Goal: Transaction & Acquisition: Purchase product/service

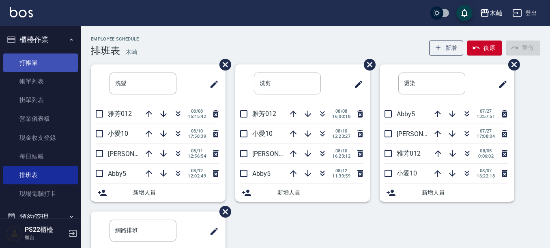
click at [37, 65] on link "打帳單" at bounding box center [40, 63] width 75 height 19
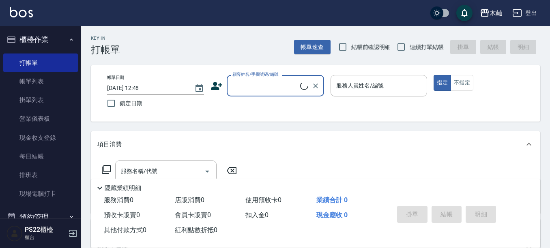
click at [237, 86] on input "顧客姓名/手機號碼/編號" at bounding box center [266, 86] width 70 height 14
type input "t"
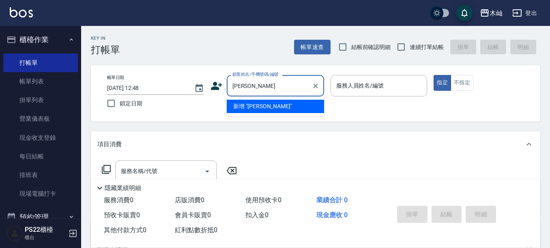
type input "陳"
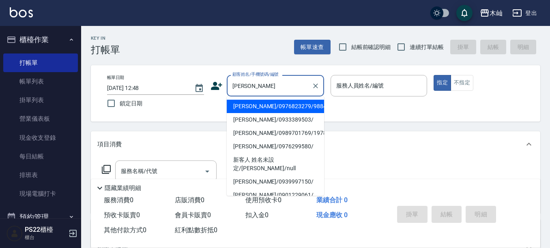
click at [255, 108] on li "[PERSON_NAME]/0976823279/9884" at bounding box center [275, 106] width 97 height 13
type input "[PERSON_NAME]/0976823279/9884"
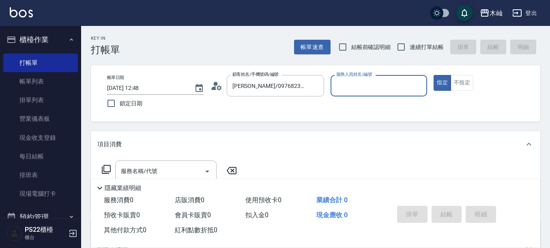
type input "Abby-5"
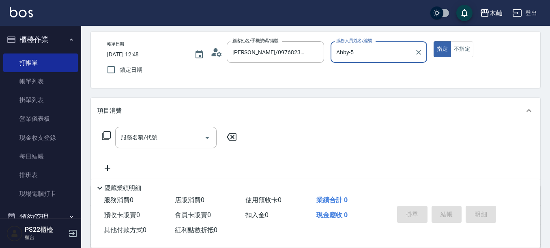
scroll to position [81, 0]
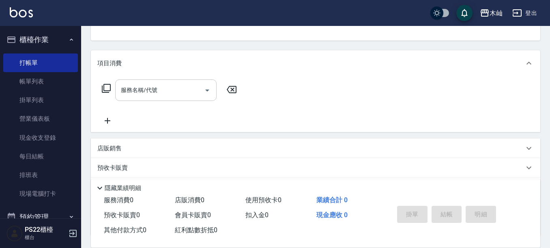
click at [200, 97] on input "服務名稱/代號" at bounding box center [160, 90] width 82 height 14
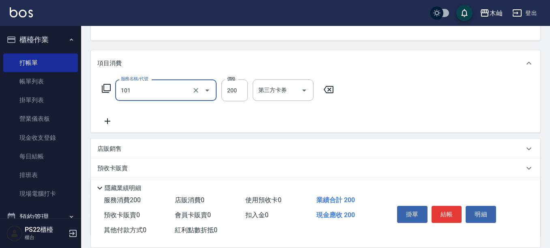
type input "洗髮(101)"
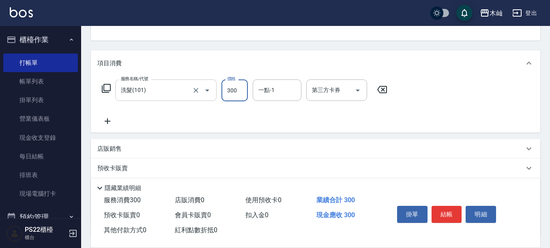
type input "300"
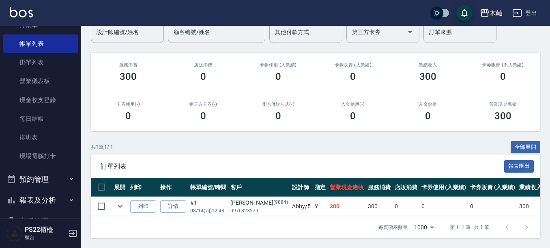
scroll to position [122, 0]
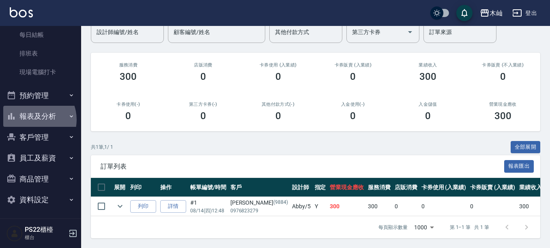
click at [33, 120] on button "報表及分析" at bounding box center [40, 116] width 75 height 21
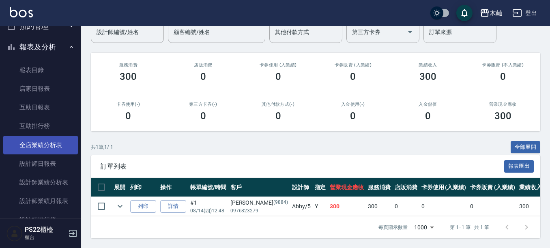
scroll to position [203, 0]
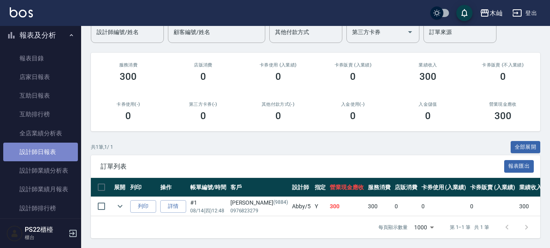
click at [53, 149] on link "設計師日報表" at bounding box center [40, 152] width 75 height 19
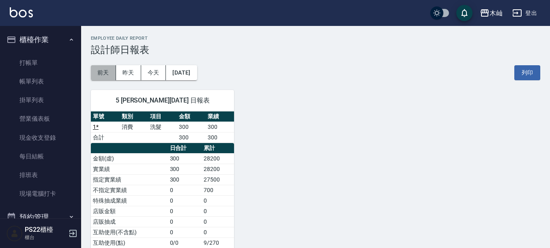
click at [112, 73] on button "前天" at bounding box center [103, 72] width 25 height 15
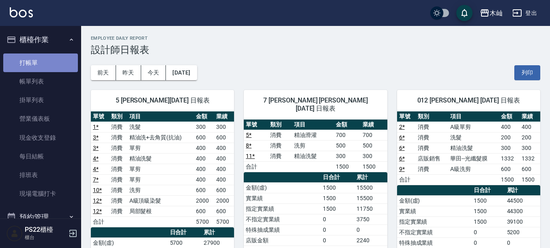
click at [52, 62] on link "打帳單" at bounding box center [40, 63] width 75 height 19
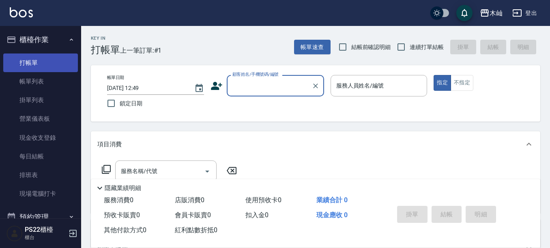
click at [39, 66] on link "打帳單" at bounding box center [40, 63] width 75 height 19
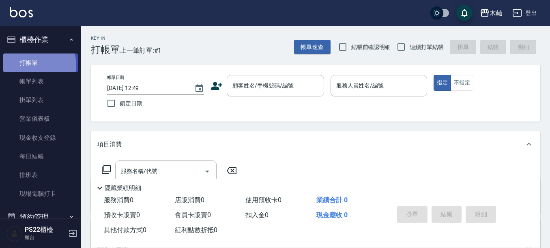
click at [36, 65] on link "打帳單" at bounding box center [40, 63] width 75 height 19
drag, startPoint x: 36, startPoint y: 65, endPoint x: 90, endPoint y: 60, distance: 54.6
click at [90, 60] on div "木屾 登出 櫃檯作業 打帳單 帳單列表 掛單列表 營業儀表板 現金收支登錄 每日結帳 排班表 現場電腦打卡 預約管理 預約管理 單日預約紀錄 單週預約紀錄 報…" at bounding box center [275, 197] width 550 height 395
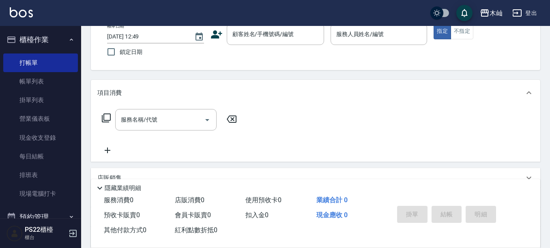
scroll to position [81, 0]
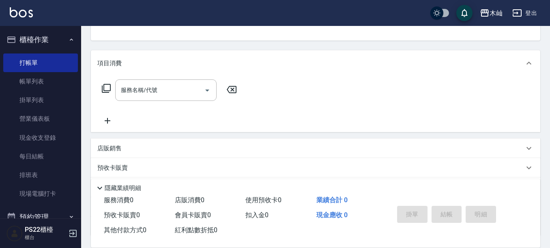
click at [116, 151] on p "店販銷售" at bounding box center [109, 148] width 24 height 9
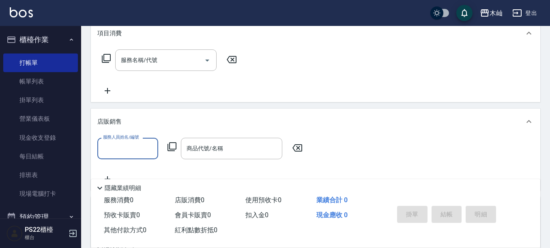
scroll to position [162, 0]
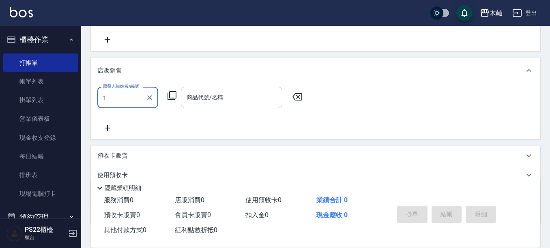
type input "1"
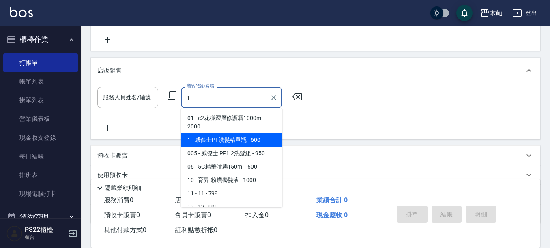
click at [222, 136] on span "1 - 威傑士PF洗髮精單瓶 - 600" at bounding box center [231, 140] width 101 height 13
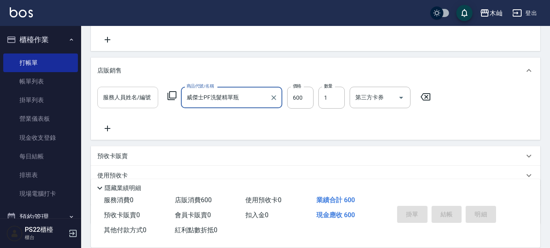
type input "威傑士PF洗髮精單瓶"
click at [140, 100] on input "服務人員姓名/編號" at bounding box center [128, 97] width 54 height 14
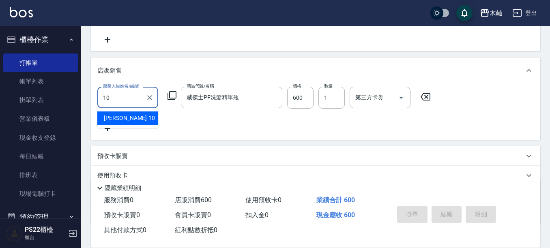
type input "小愛-10"
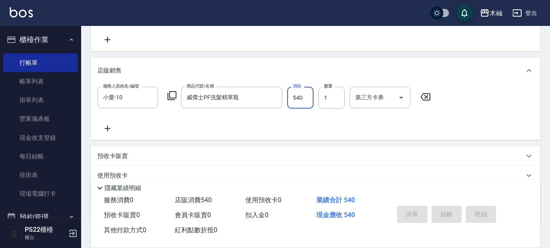
type input "540"
click at [108, 131] on icon at bounding box center [108, 129] width 6 height 6
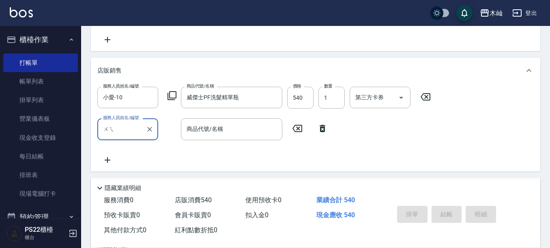
type input "威"
type input "小愛-10"
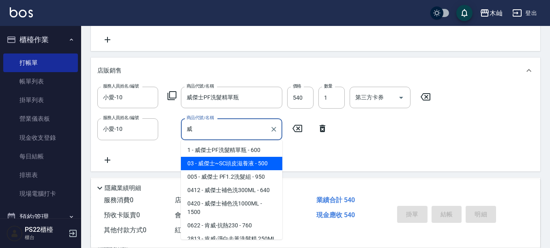
click at [246, 166] on span "03 - 威傑士~SC頭皮滋養液 - 500" at bounding box center [231, 163] width 101 height 13
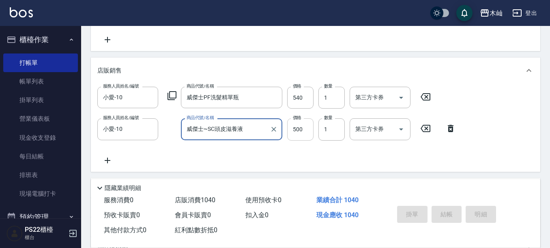
type input "威傑士~SC頭皮滋養液"
click at [295, 132] on input "500" at bounding box center [300, 129] width 26 height 22
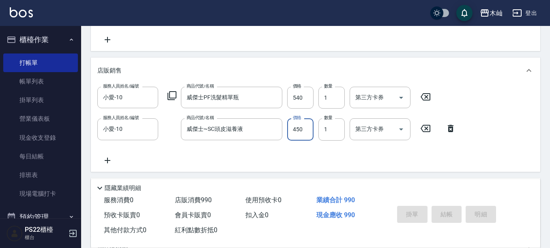
type input "450"
click at [329, 130] on input "1" at bounding box center [332, 129] width 26 height 22
type input "2"
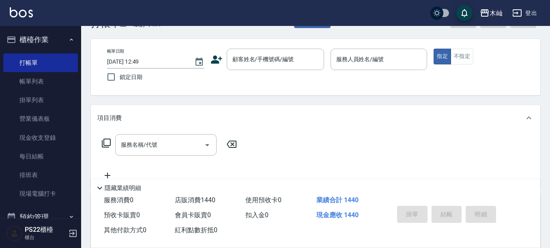
scroll to position [41, 0]
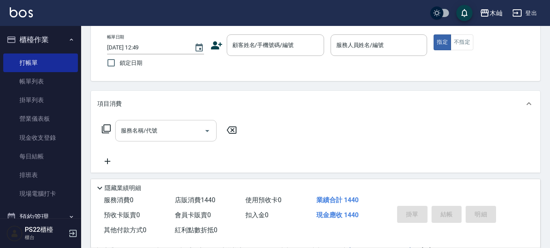
click at [135, 128] on div "服務名稱/代號 服務名稱/代號" at bounding box center [165, 131] width 101 height 22
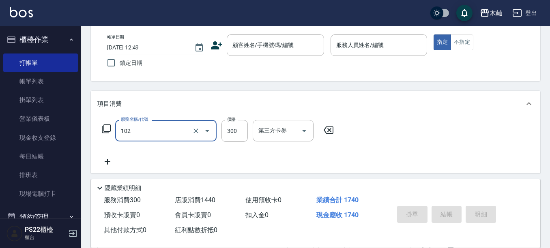
type input "精油洗髮(102)"
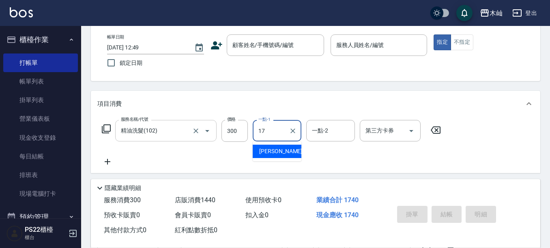
type input "[PERSON_NAME]-17"
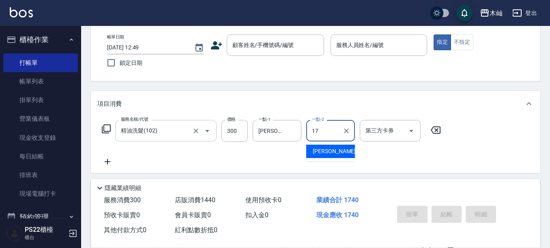
type input "[PERSON_NAME]-17"
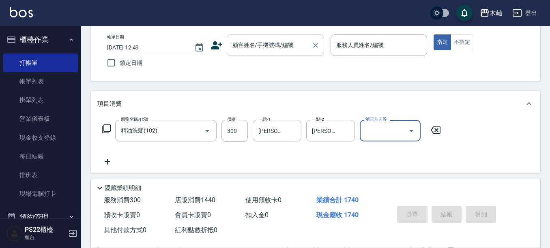
click at [277, 47] on input "顧客姓名/手機號碼/編號" at bounding box center [270, 45] width 78 height 14
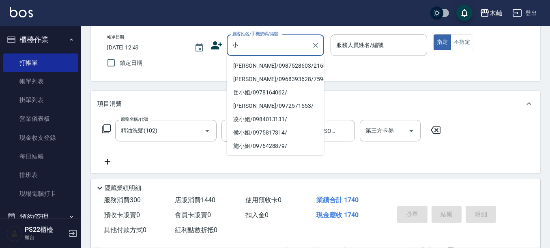
scroll to position [0, 0]
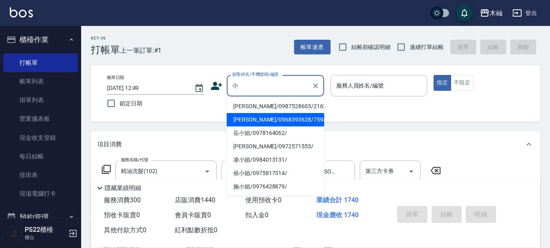
click at [260, 121] on li "[PERSON_NAME]/0968393628/759452" at bounding box center [275, 119] width 97 height 13
type input "[PERSON_NAME]/0968393628/759452"
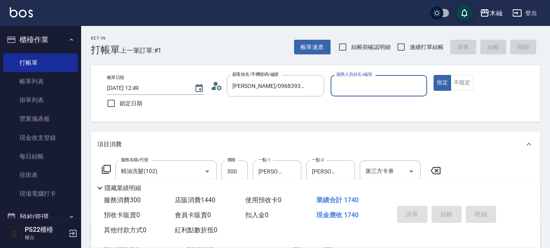
type input "小愛-10"
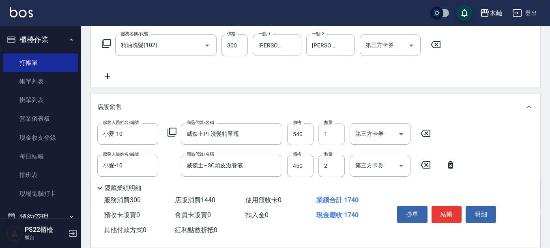
scroll to position [122, 0]
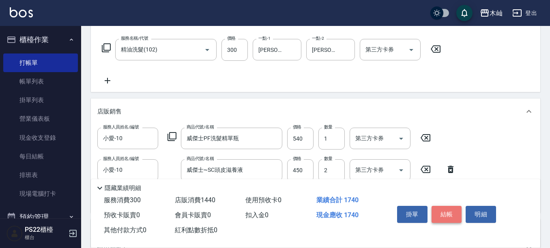
click at [442, 214] on button "結帳" at bounding box center [447, 214] width 30 height 17
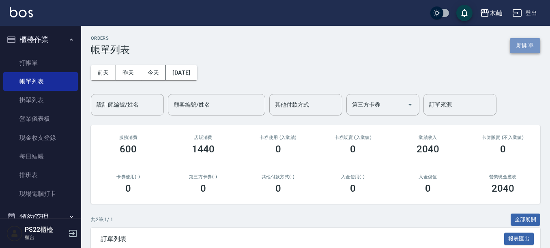
click at [530, 52] on button "新開單" at bounding box center [525, 45] width 30 height 15
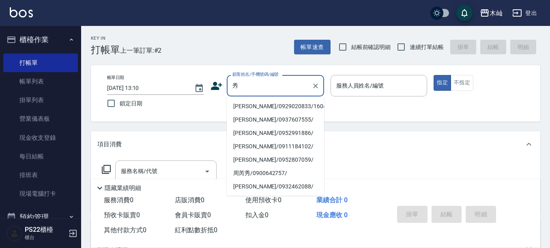
click at [256, 104] on li "[PERSON_NAME]/0929020833/160420" at bounding box center [275, 106] width 97 height 13
type input "[PERSON_NAME]/0929020833/160420"
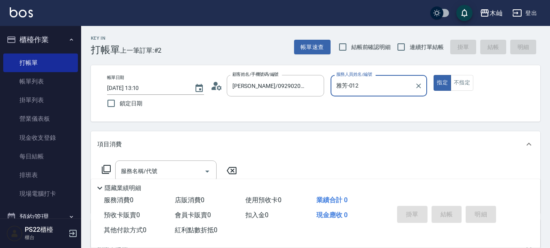
type input "雅芳-012"
click at [319, 84] on icon "Clear" at bounding box center [316, 86] width 8 height 8
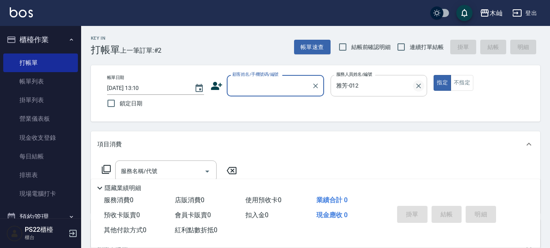
click at [416, 89] on icon "Clear" at bounding box center [419, 86] width 8 height 8
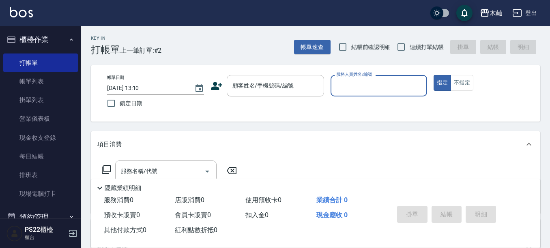
click at [434, 75] on button "指定" at bounding box center [442, 83] width 17 height 16
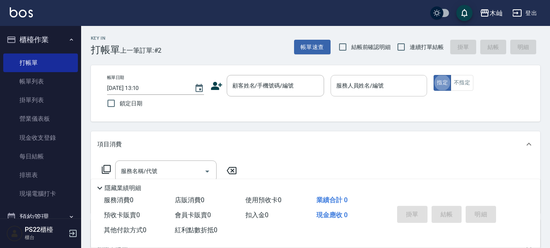
type button "true"
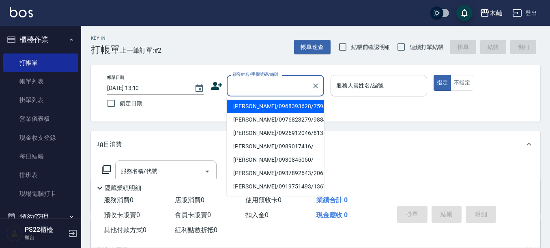
click at [260, 93] on input "顧客姓名/手機號碼/編號" at bounding box center [270, 86] width 78 height 14
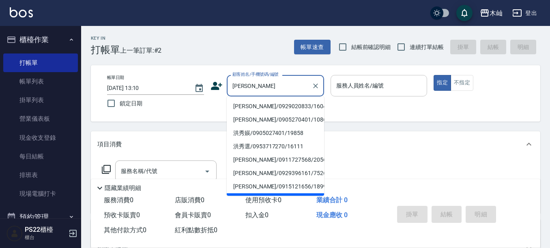
click at [258, 103] on li "[PERSON_NAME]/0929020833/160420" at bounding box center [275, 106] width 97 height 13
type input "[PERSON_NAME]/0929020833/160420"
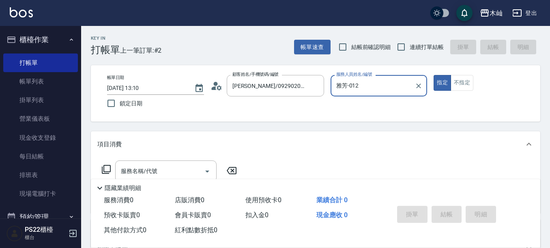
click at [390, 90] on input "雅芳-012" at bounding box center [373, 86] width 78 height 14
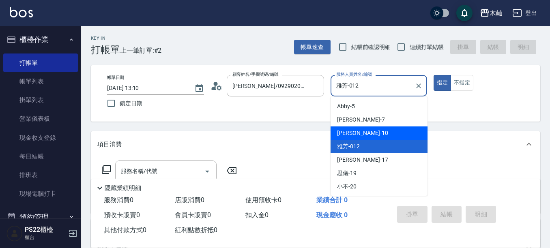
click at [365, 128] on div "小愛 -10" at bounding box center [379, 133] width 97 height 13
type input "小愛-10"
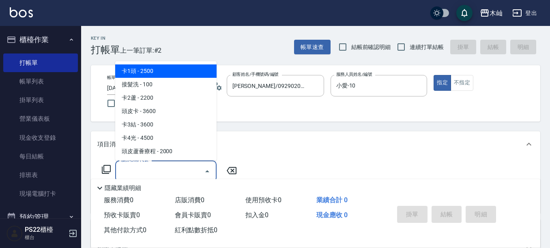
click at [176, 166] on input "服務名稱/代號" at bounding box center [160, 171] width 82 height 14
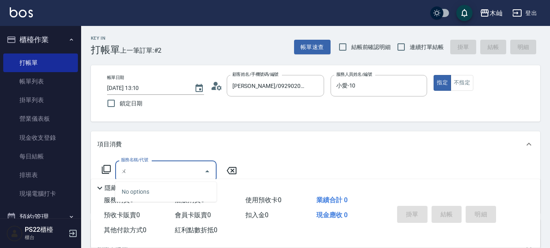
type input "屋"
type input "溫"
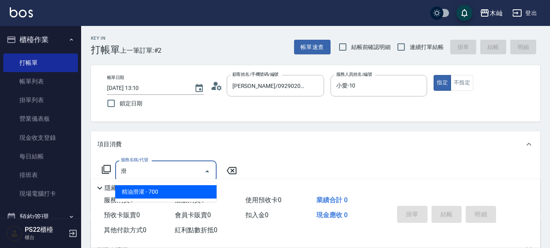
click at [162, 196] on span "精油滑灌 - 700" at bounding box center [165, 191] width 101 height 13
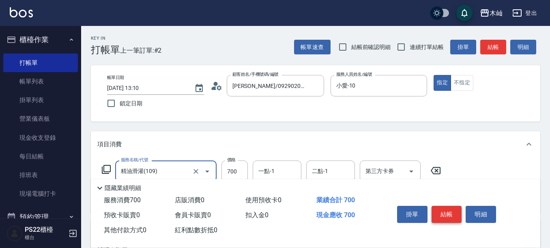
type input "精油滑灌(109)"
click at [441, 215] on button "結帳" at bounding box center [447, 214] width 30 height 17
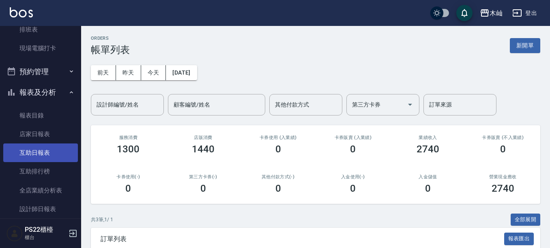
scroll to position [162, 0]
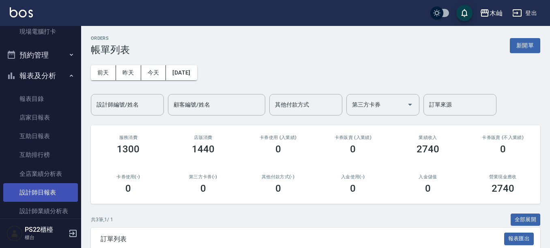
click at [40, 189] on link "設計師日報表" at bounding box center [40, 192] width 75 height 19
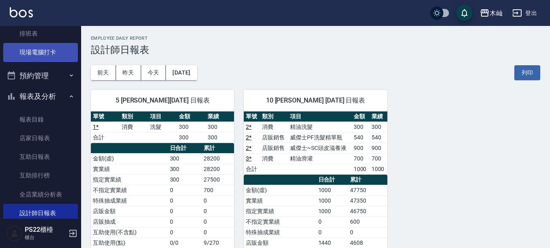
scroll to position [122, 0]
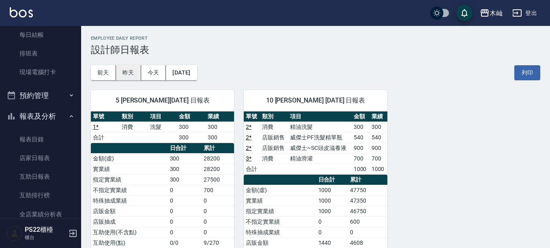
click at [134, 76] on button "昨天" at bounding box center [128, 72] width 25 height 15
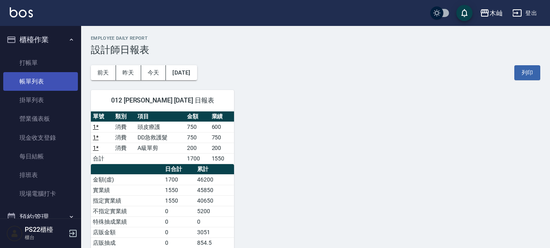
drag, startPoint x: 12, startPoint y: 51, endPoint x: 31, endPoint y: 72, distance: 28.7
click at [17, 60] on ul "打帳單 帳單列表 掛單列表 營業儀表板 現金收支登錄 每日結帳 排班表 現場電腦打卡" at bounding box center [40, 128] width 75 height 157
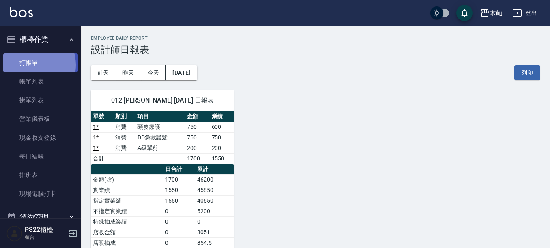
click at [31, 65] on link "打帳單" at bounding box center [40, 63] width 75 height 19
